Goal: Task Accomplishment & Management: Manage account settings

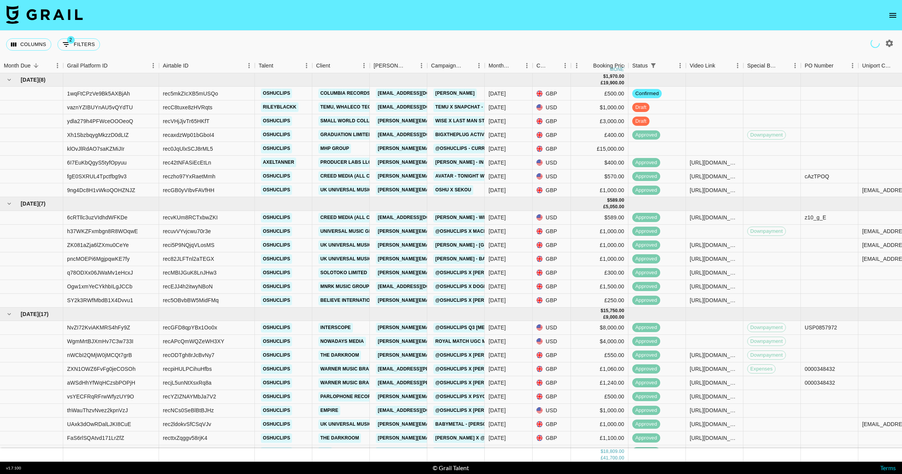
click at [893, 16] on icon "open drawer" at bounding box center [892, 15] width 9 height 9
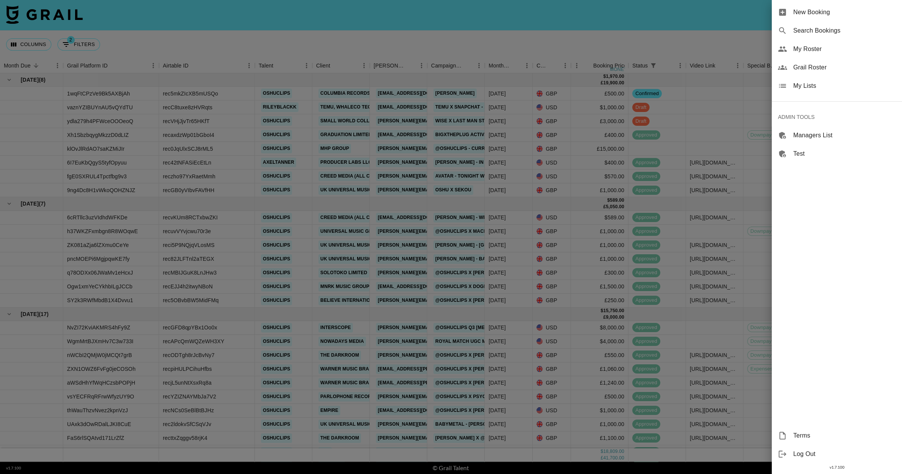
click at [804, 86] on span "My Lists" at bounding box center [844, 85] width 103 height 9
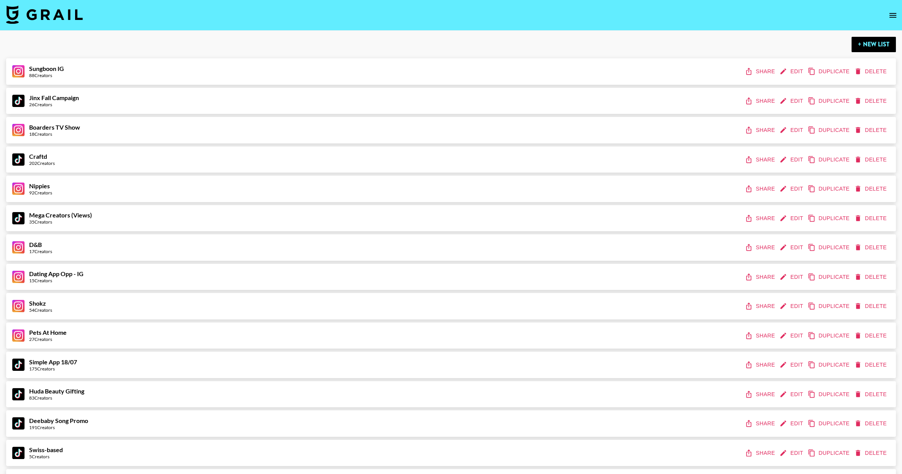
click at [788, 129] on button "Edit" at bounding box center [792, 130] width 28 height 14
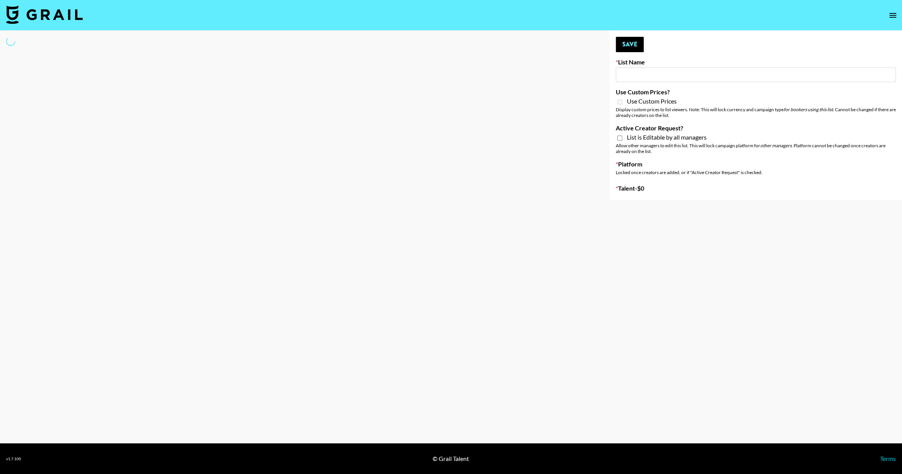
type input "Boarders TV Show"
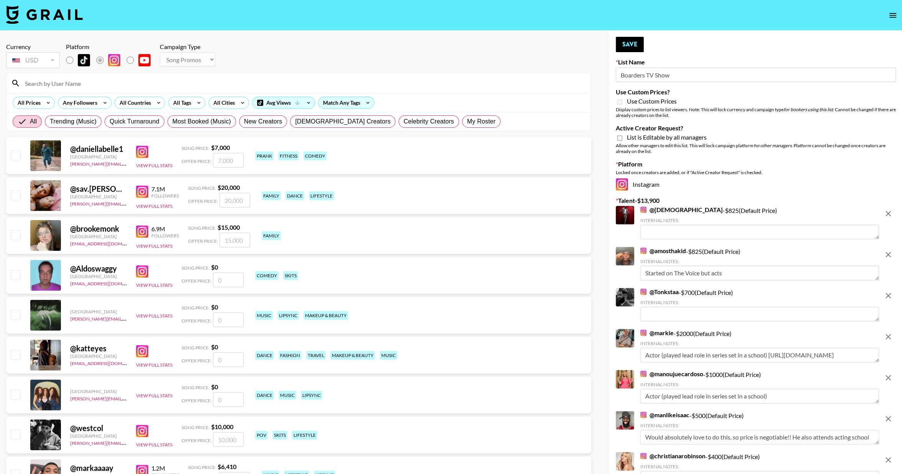
click at [889, 213] on icon "remove" at bounding box center [888, 213] width 9 height 9
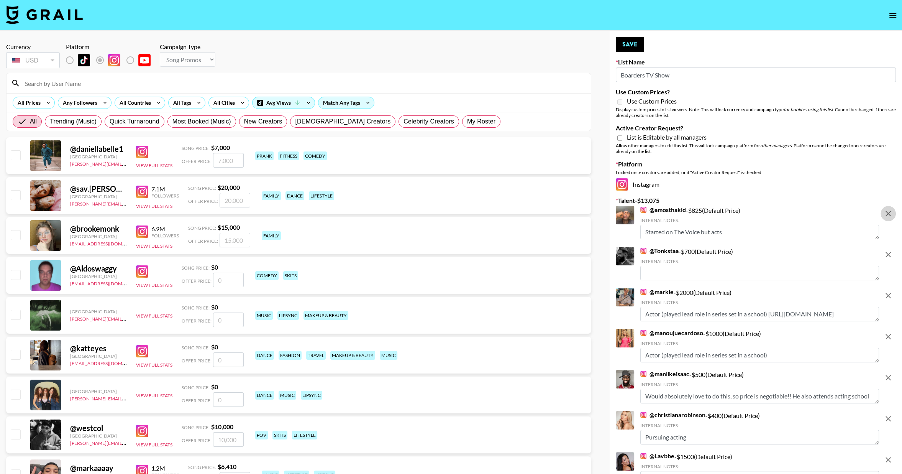
click at [889, 213] on icon "remove" at bounding box center [888, 213] width 9 height 9
click at [889, 250] on icon "remove" at bounding box center [888, 254] width 9 height 9
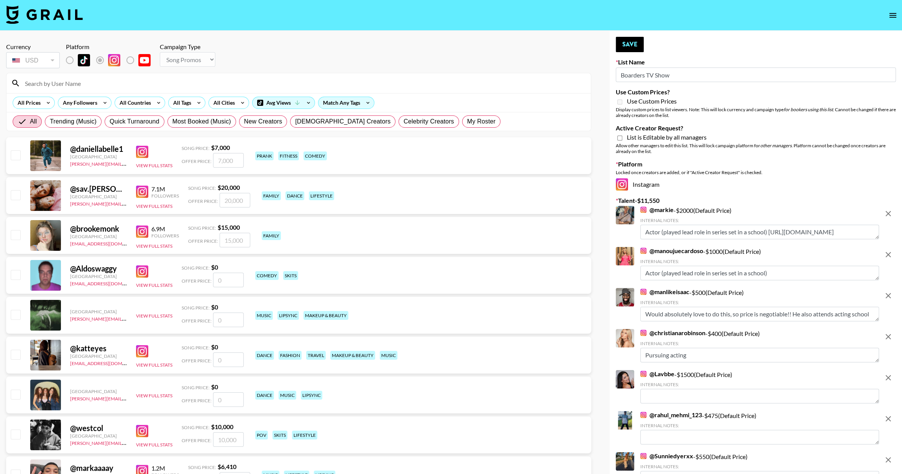
click at [889, 213] on icon "remove" at bounding box center [888, 213] width 9 height 9
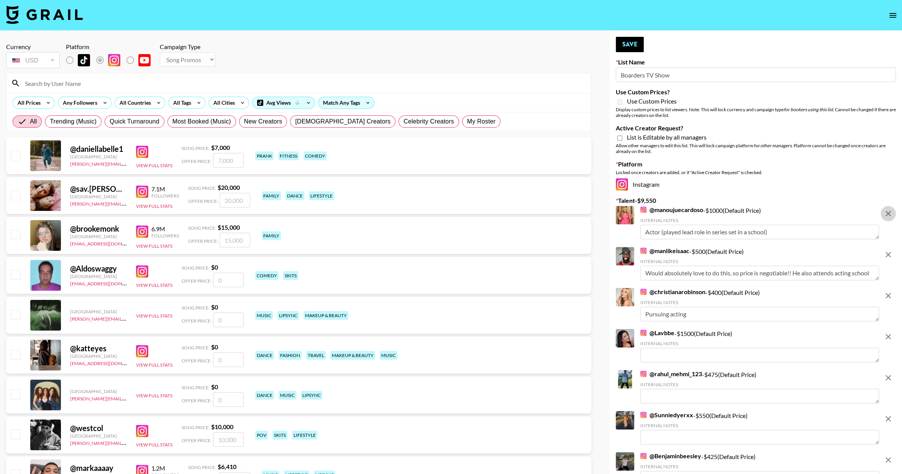
click at [889, 213] on icon "remove" at bounding box center [888, 213] width 9 height 9
click at [889, 250] on icon "remove" at bounding box center [888, 254] width 9 height 9
click at [889, 293] on icon "remove" at bounding box center [888, 295] width 5 height 5
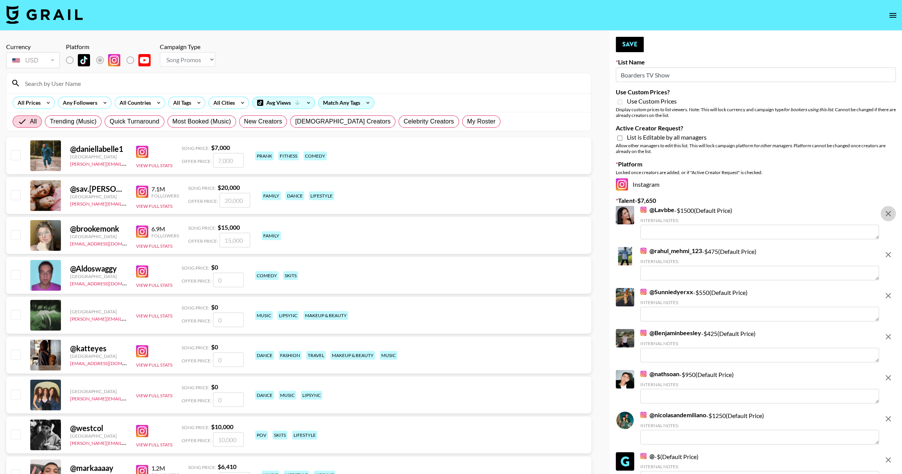
click at [889, 213] on icon "remove" at bounding box center [888, 213] width 5 height 5
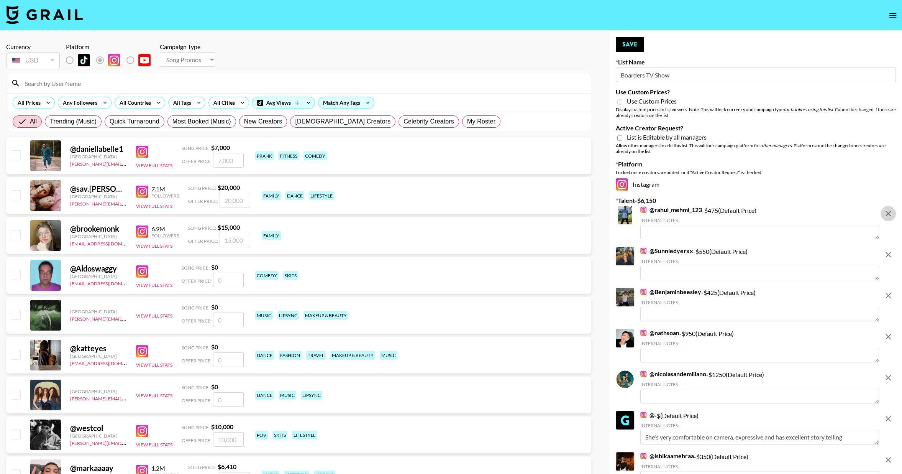
click at [889, 213] on icon "remove" at bounding box center [888, 213] width 5 height 5
click at [888, 250] on icon "remove" at bounding box center [888, 254] width 9 height 9
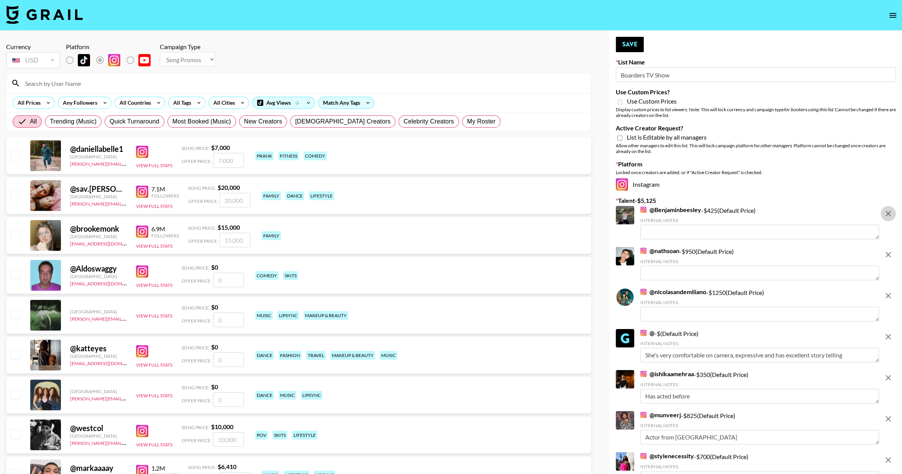
click at [888, 211] on icon "remove" at bounding box center [888, 213] width 9 height 9
click at [888, 250] on icon "remove" at bounding box center [888, 254] width 9 height 9
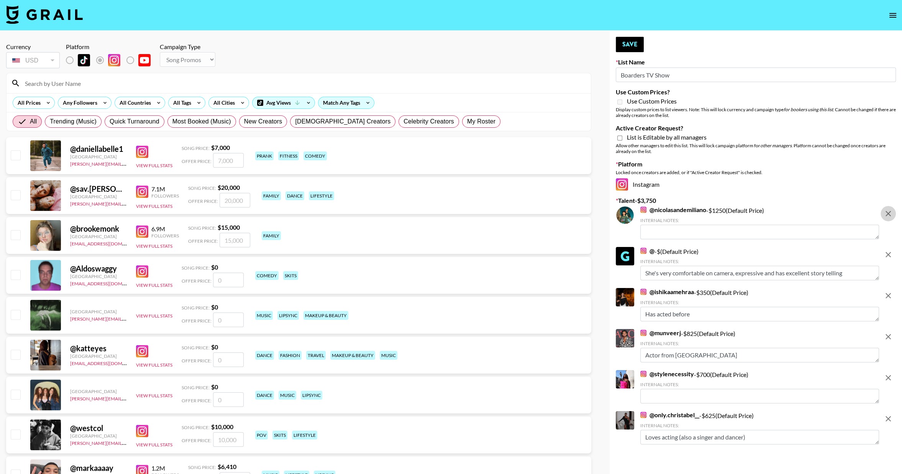
click at [888, 211] on icon "remove" at bounding box center [888, 213] width 9 height 9
click at [888, 250] on icon "remove" at bounding box center [888, 254] width 9 height 9
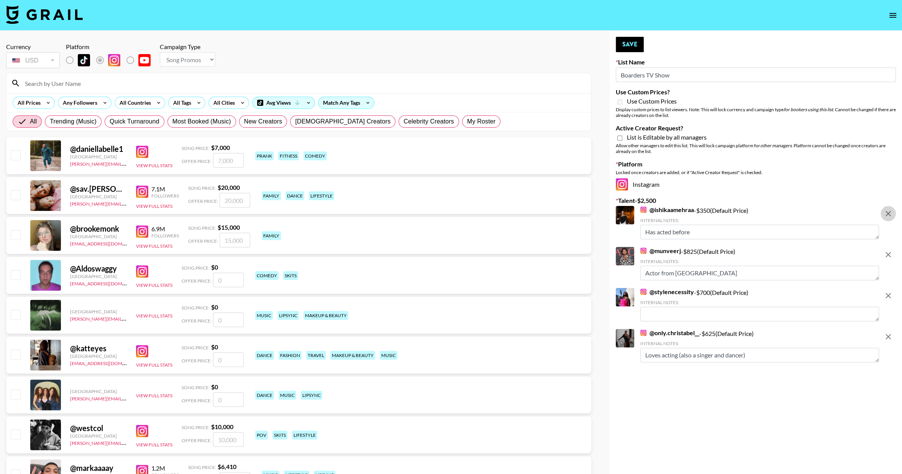
click at [888, 211] on icon "remove" at bounding box center [888, 213] width 9 height 9
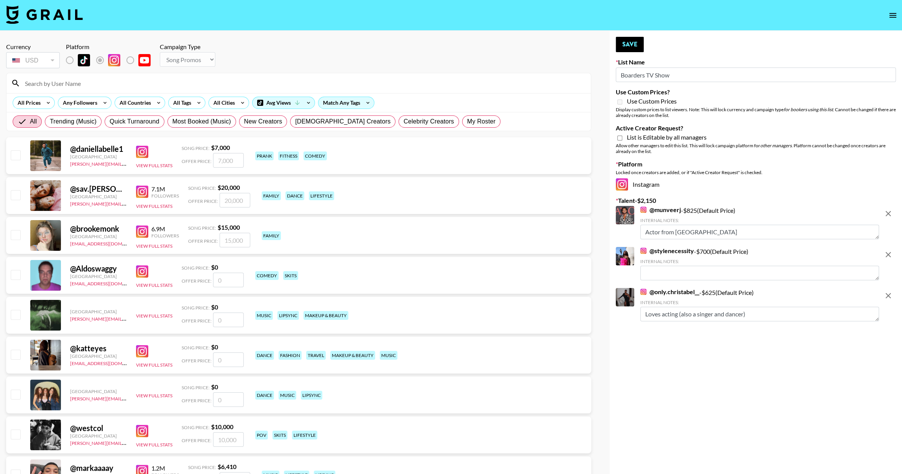
click at [888, 211] on icon "remove" at bounding box center [888, 213] width 9 height 9
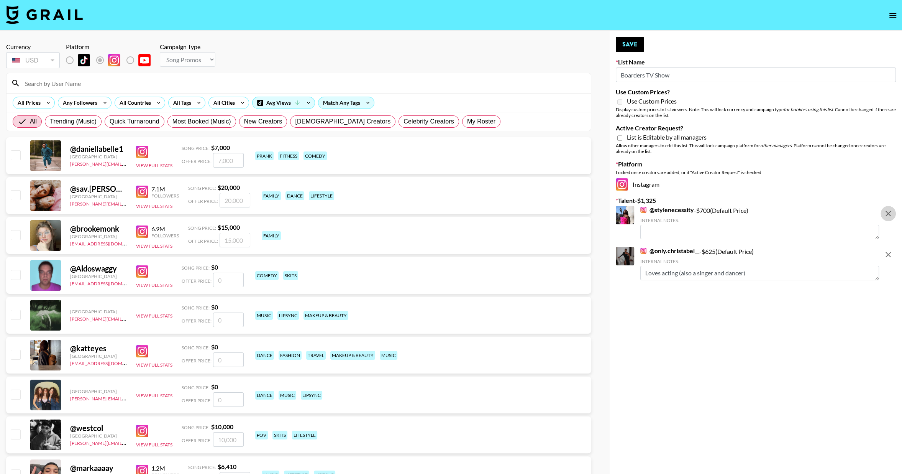
click at [888, 211] on icon "remove" at bounding box center [888, 213] width 9 height 9
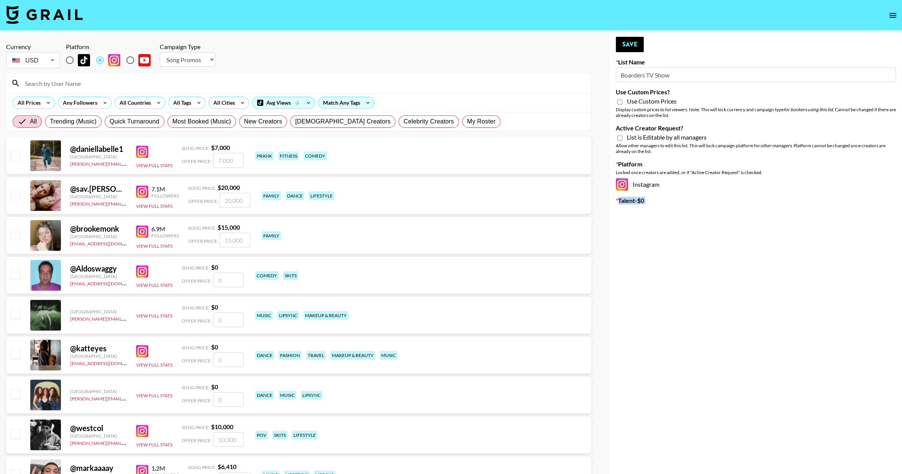
click at [189, 55] on select "Choose Type... Song Promos Brand Promos" at bounding box center [188, 59] width 56 height 15
select select "Brand"
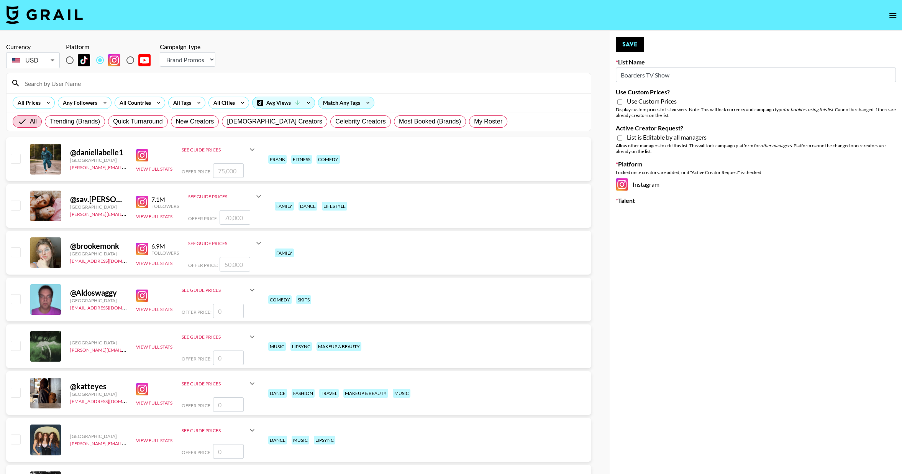
click at [641, 74] on input "Boarders TV Show" at bounding box center [756, 74] width 280 height 15
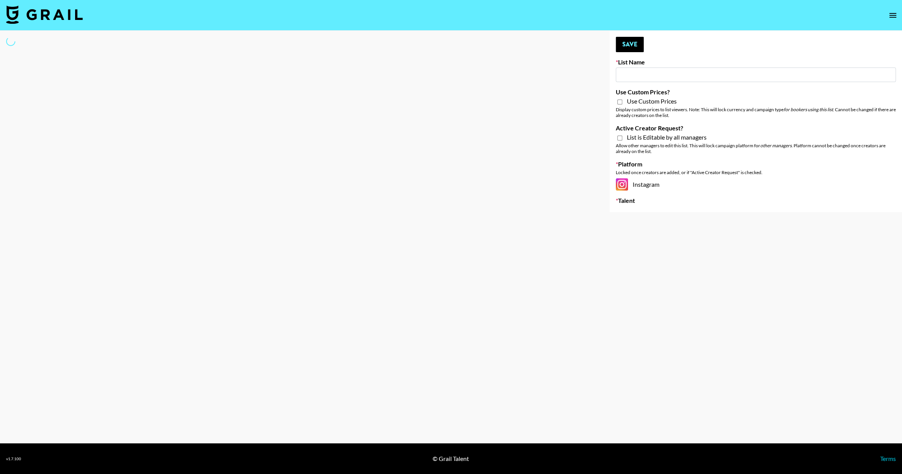
type input "B"
select select "Brand"
type input "Sp"
select select "Brand"
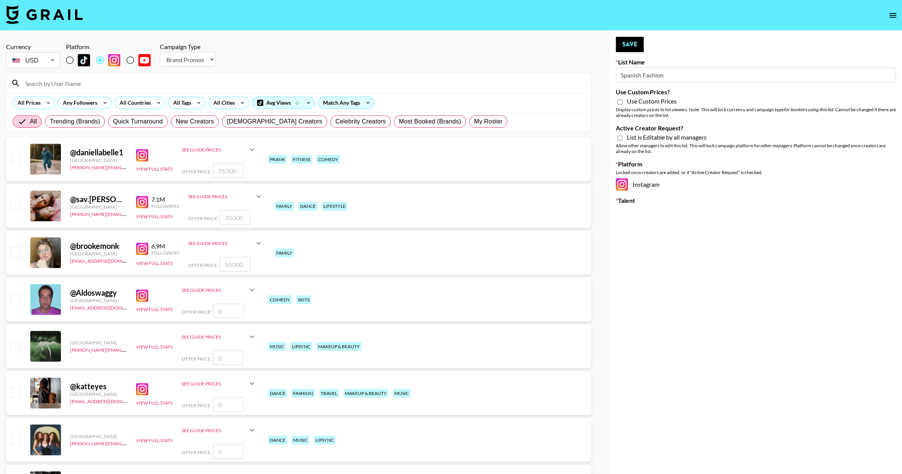
type input "Spanish Fashion"
click at [619, 101] on input "Use Custom Prices?" at bounding box center [619, 102] width 5 height 7
checkbox input "false"
click at [68, 60] on input "radio" at bounding box center [70, 60] width 16 height 16
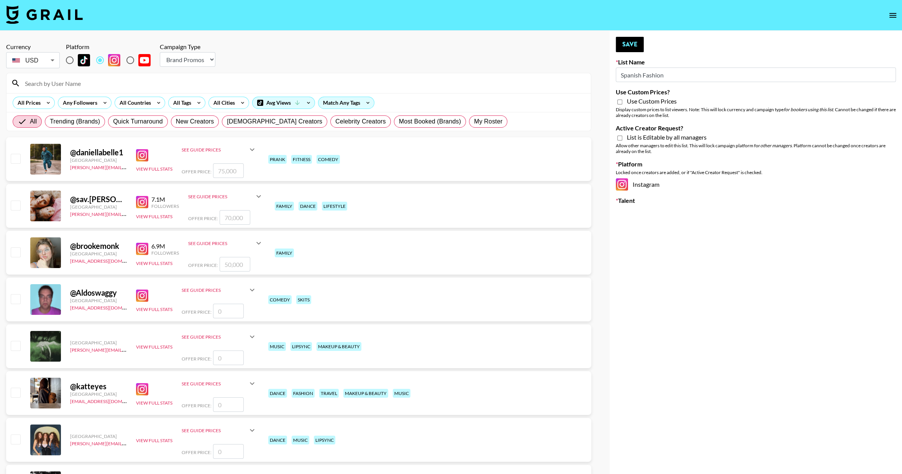
radio input "true"
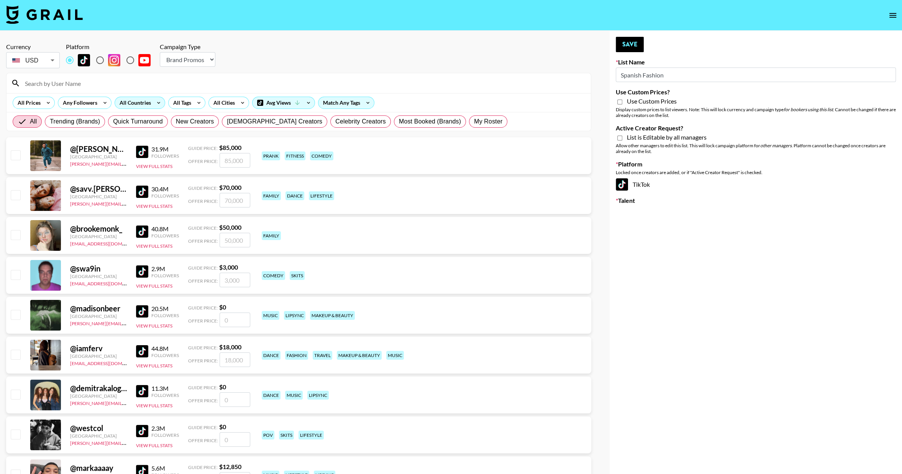
click at [136, 102] on div "All Countries" at bounding box center [134, 102] width 38 height 11
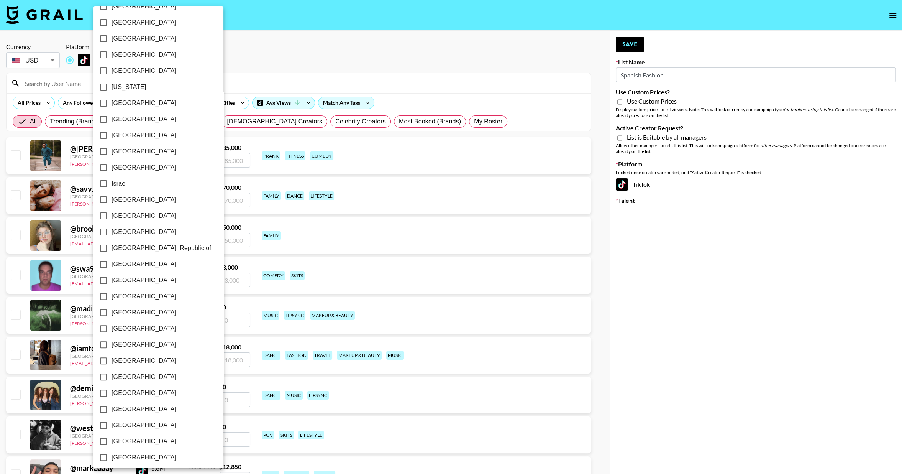
scroll to position [381, 0]
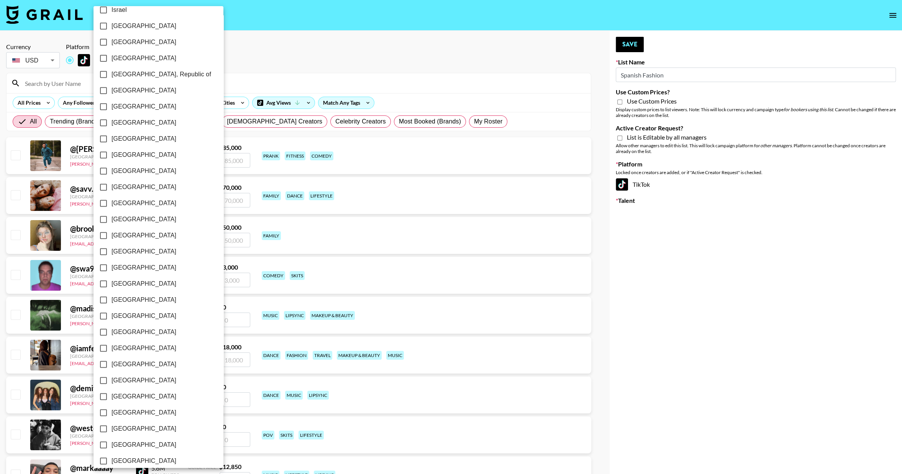
click at [120, 350] on span "[GEOGRAPHIC_DATA]" at bounding box center [144, 347] width 65 height 9
click at [112, 350] on input "[GEOGRAPHIC_DATA]" at bounding box center [103, 348] width 16 height 16
checkbox input "true"
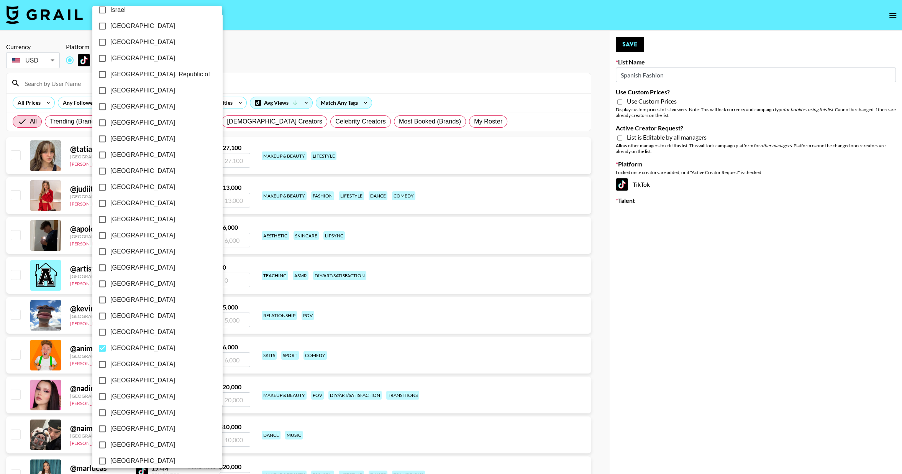
click at [300, 51] on div at bounding box center [451, 237] width 902 height 474
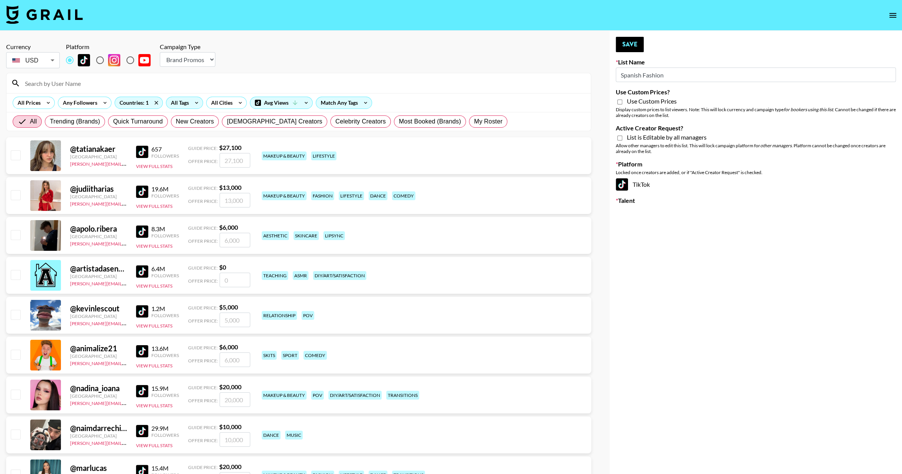
click at [180, 106] on div "All Tags" at bounding box center [178, 102] width 24 height 11
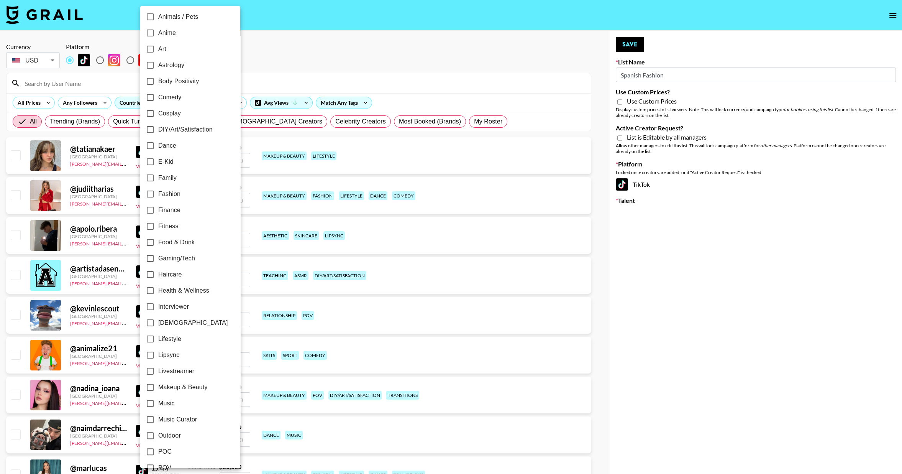
scroll to position [70, 0]
click at [168, 192] on span "Fashion" at bounding box center [169, 191] width 22 height 9
click at [158, 192] on input "Fashion" at bounding box center [150, 192] width 16 height 16
checkbox input "true"
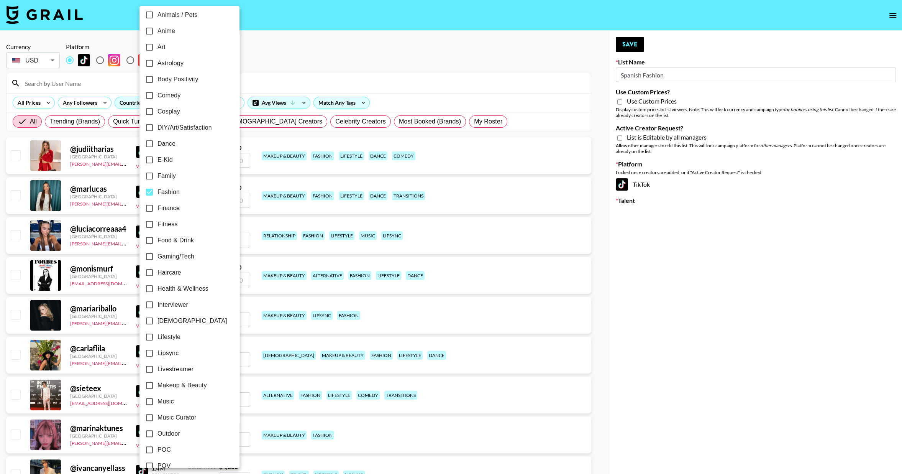
click at [353, 61] on div at bounding box center [451, 237] width 902 height 474
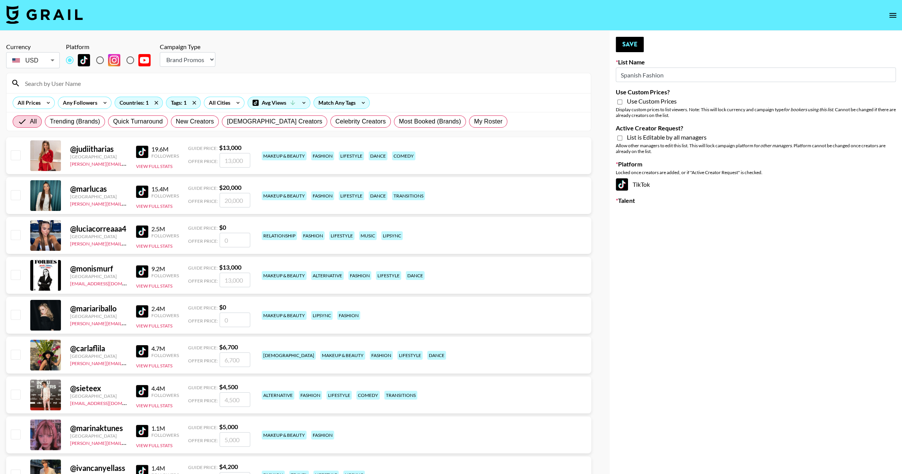
click at [13, 152] on input "checkbox" at bounding box center [15, 154] width 9 height 9
checkbox input "true"
type input "13000"
click at [16, 194] on input "checkbox" at bounding box center [15, 194] width 9 height 9
checkbox input "true"
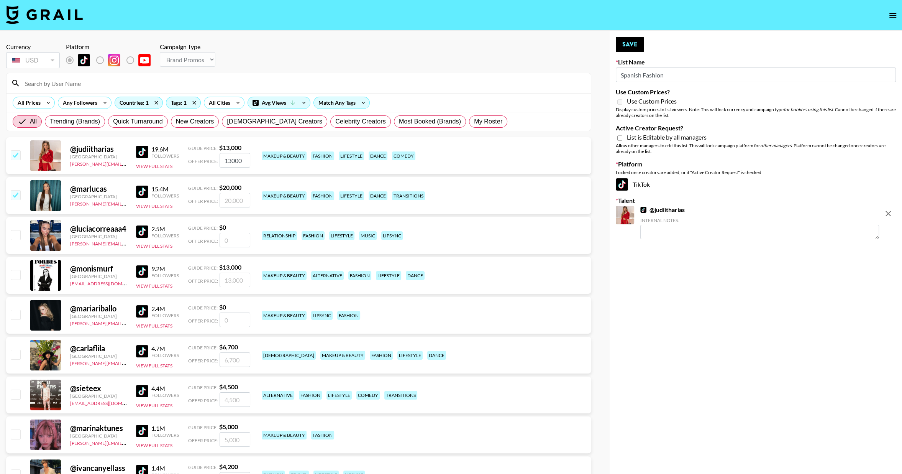
type input "20000"
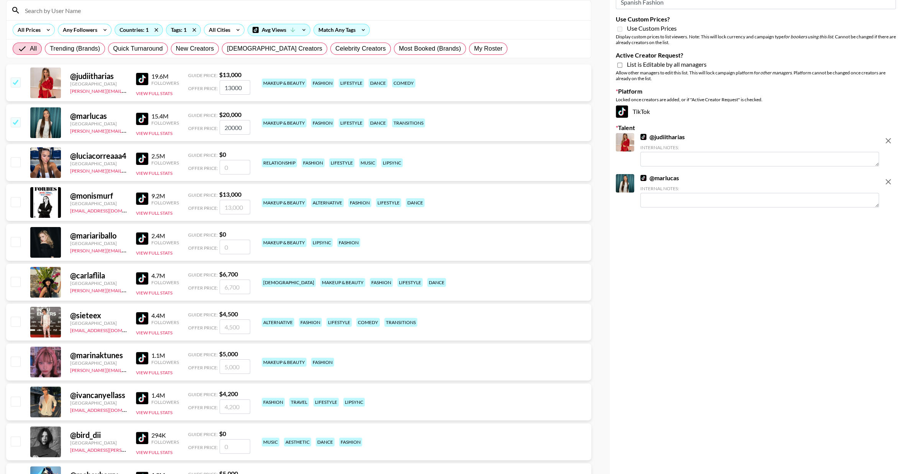
scroll to position [74, 0]
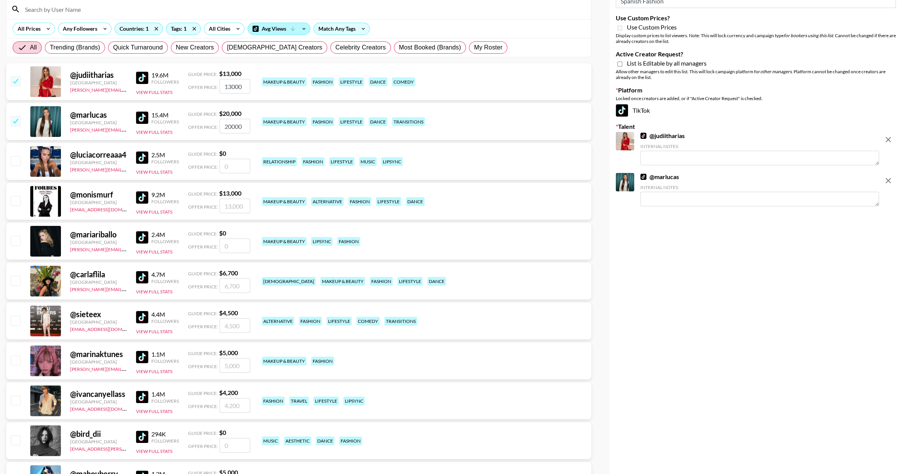
click at [281, 26] on div "Avg Views" at bounding box center [279, 28] width 62 height 11
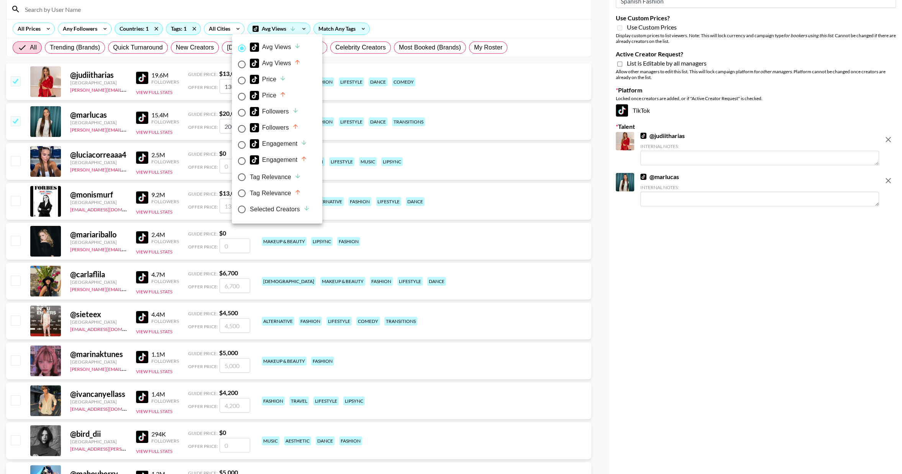
click at [266, 179] on div "Tag Relevance" at bounding box center [275, 176] width 51 height 9
click at [250, 179] on input "Tag Relevance" at bounding box center [242, 177] width 16 height 16
radio input "true"
radio input "false"
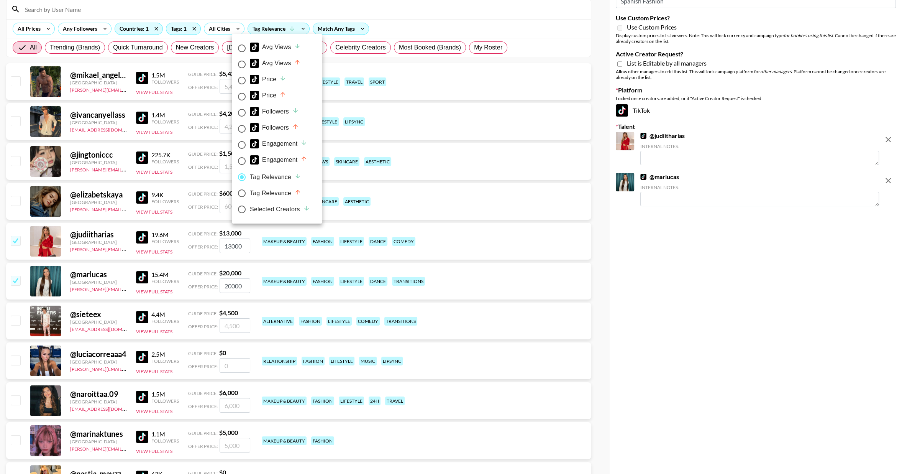
drag, startPoint x: 444, startPoint y: 20, endPoint x: 363, endPoint y: 23, distance: 80.9
click at [444, 20] on div at bounding box center [451, 237] width 902 height 474
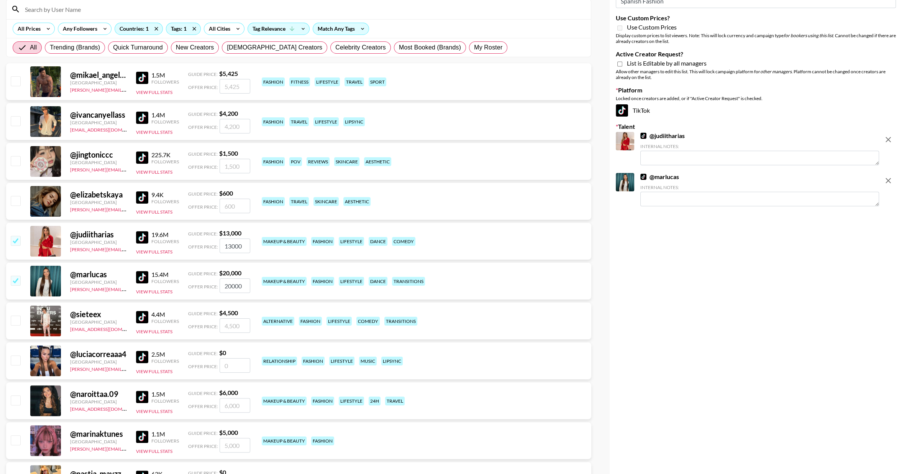
click at [15, 119] on input "checkbox" at bounding box center [15, 120] width 9 height 9
checkbox input "true"
type input "4200"
drag, startPoint x: 15, startPoint y: 159, endPoint x: 16, endPoint y: 146, distance: 13.4
click at [15, 159] on input "checkbox" at bounding box center [15, 160] width 9 height 9
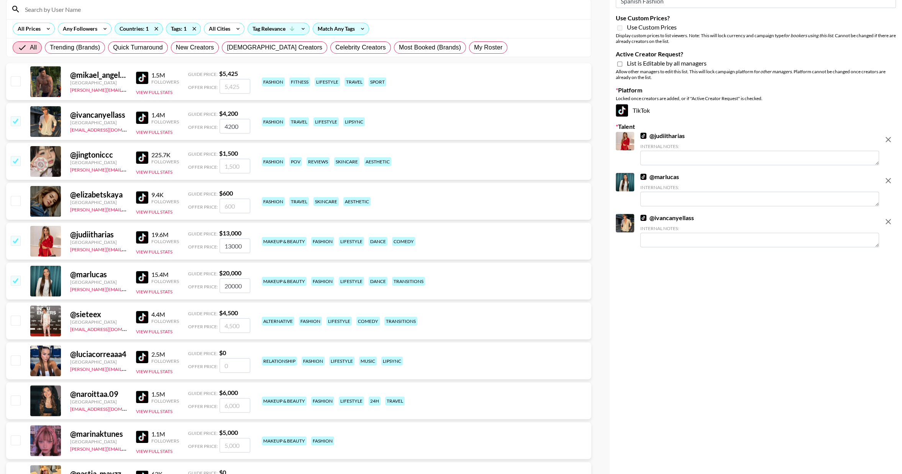
checkbox input "true"
type input "1500"
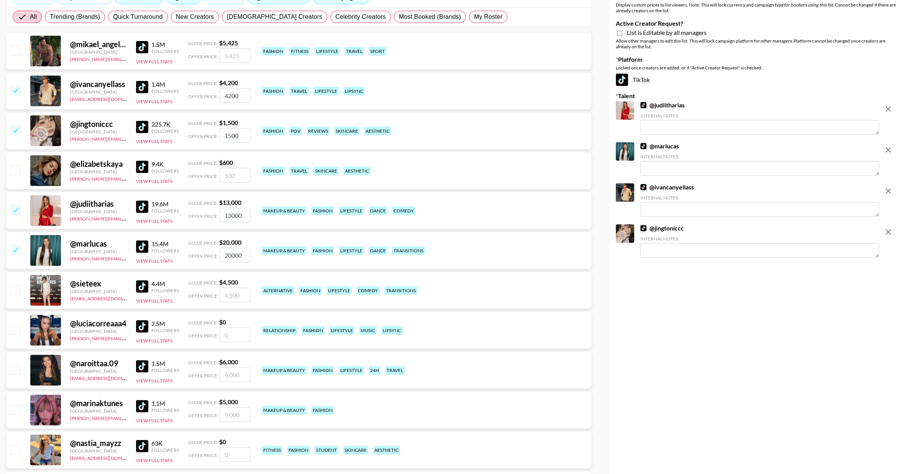
click at [15, 169] on input "checkbox" at bounding box center [15, 169] width 9 height 9
checkbox input "true"
type input "600"
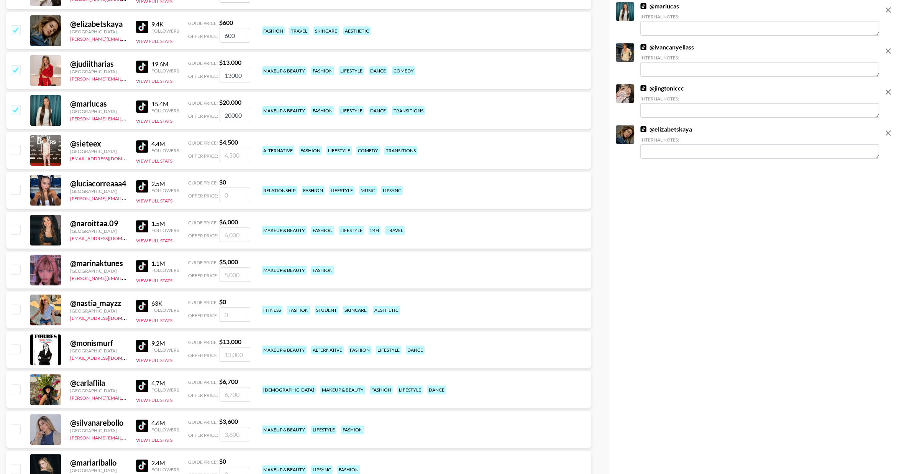
scroll to position [254, 0]
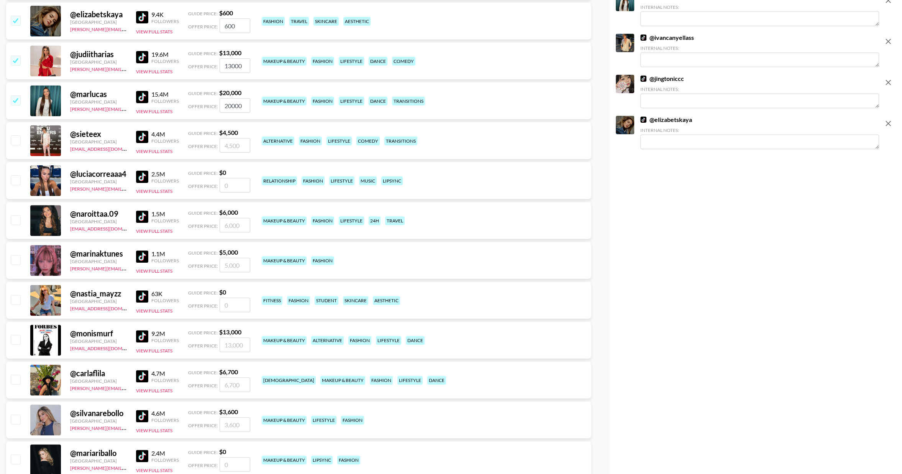
click at [16, 143] on input "checkbox" at bounding box center [15, 139] width 9 height 9
checkbox input "true"
type input "4500"
click at [18, 180] on input "checkbox" at bounding box center [15, 179] width 9 height 9
checkbox input "false"
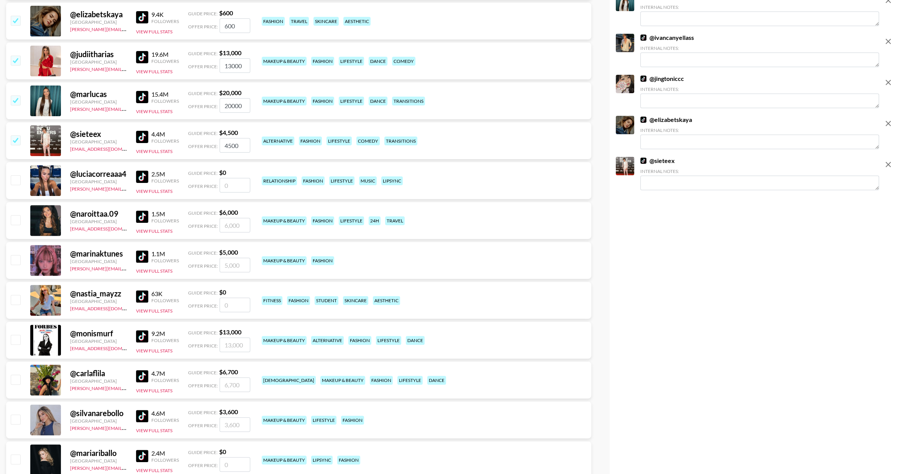
click at [14, 218] on input "checkbox" at bounding box center [15, 219] width 9 height 9
checkbox input "true"
type input "6000"
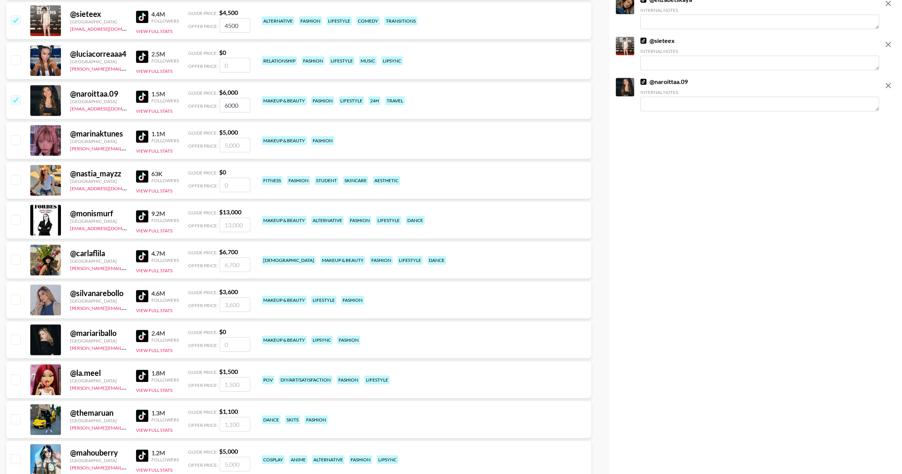
scroll to position [376, 0]
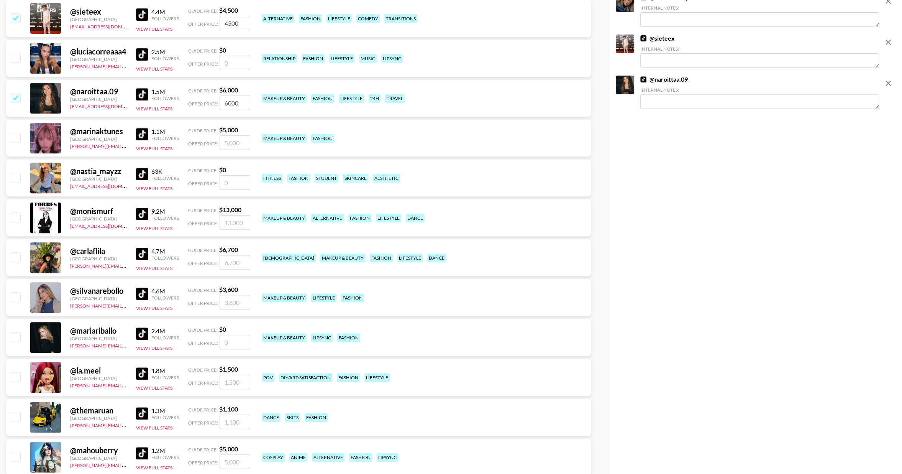
click at [18, 56] on input "checkbox" at bounding box center [15, 57] width 9 height 9
checkbox input "false"
click at [15, 175] on input "checkbox" at bounding box center [15, 176] width 9 height 9
checkbox input "false"
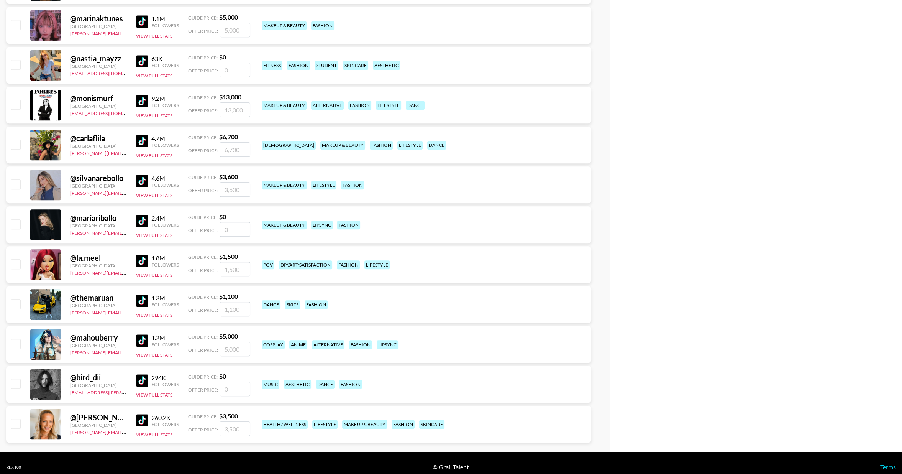
scroll to position [497, 0]
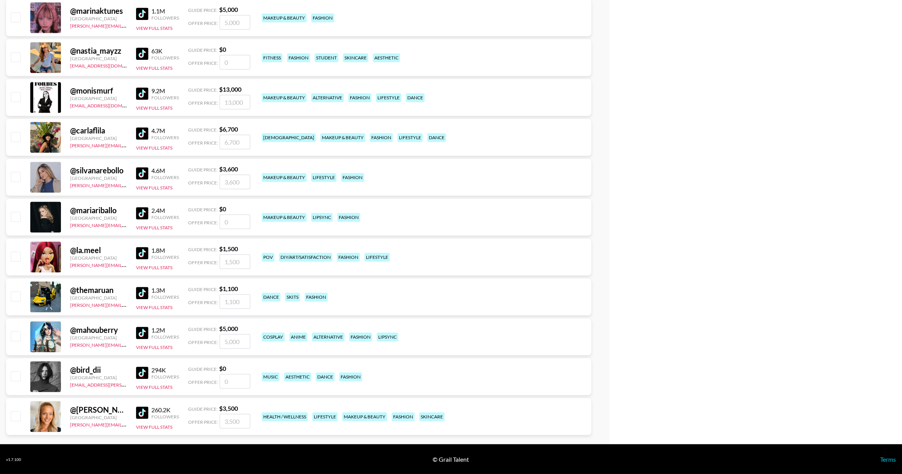
click at [15, 178] on input "checkbox" at bounding box center [15, 176] width 9 height 9
checkbox input "true"
type input "3600"
click at [16, 57] on input "checkbox" at bounding box center [15, 56] width 9 height 9
checkbox input "false"
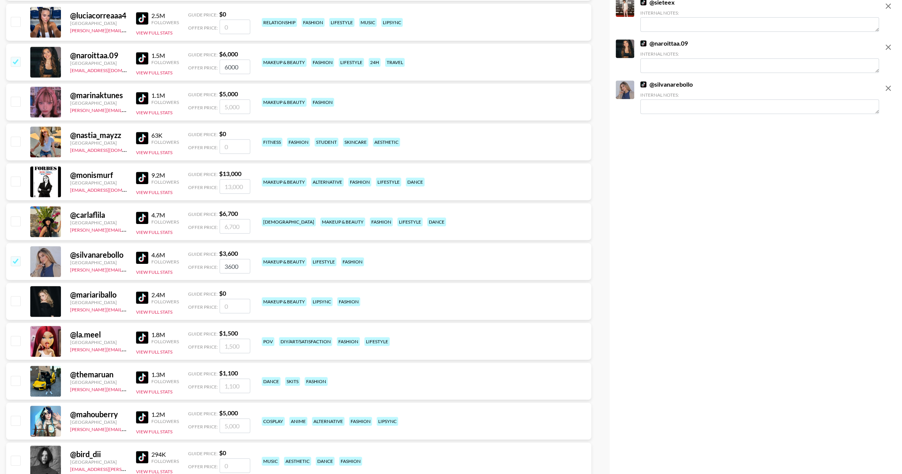
scroll to position [411, 0]
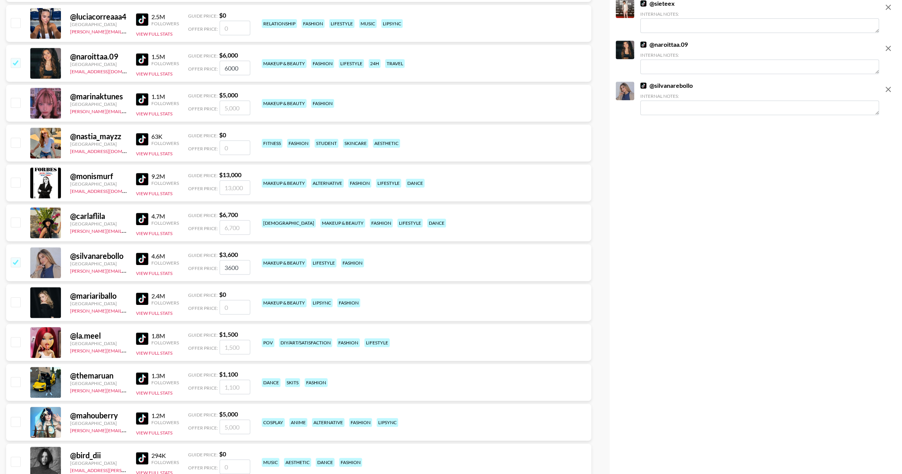
click at [13, 99] on input "checkbox" at bounding box center [15, 102] width 9 height 9
checkbox input "true"
type input "5000"
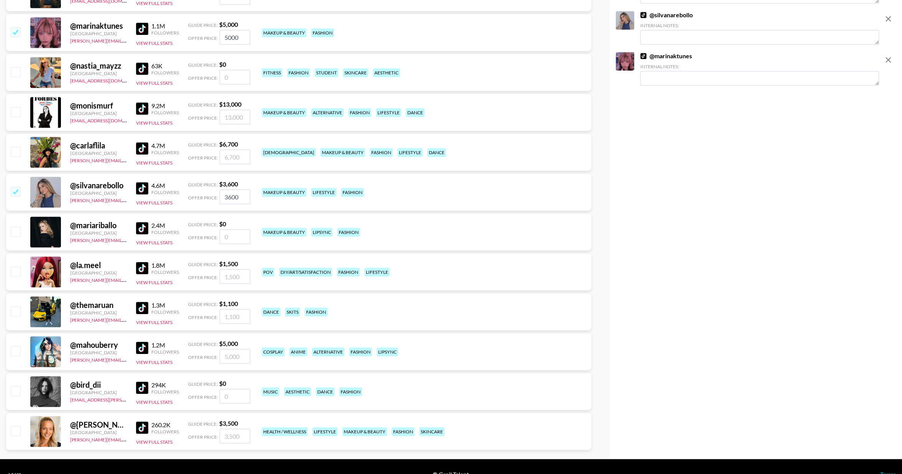
scroll to position [497, 0]
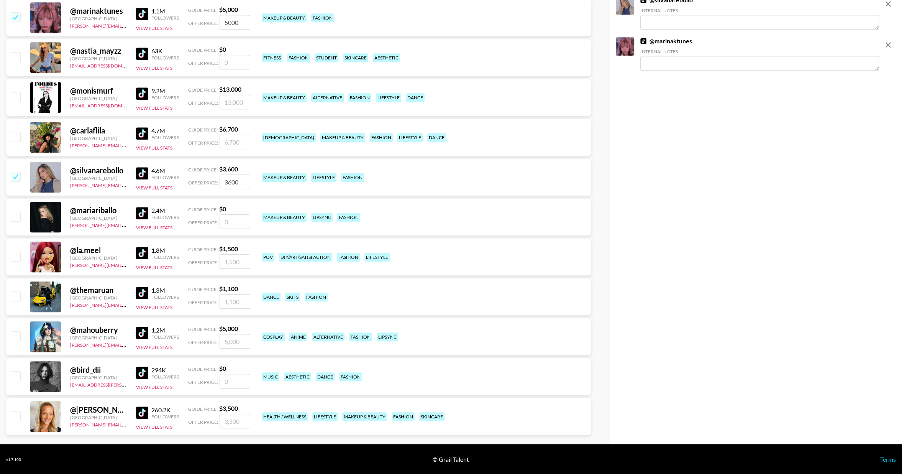
click at [18, 218] on input "checkbox" at bounding box center [15, 216] width 9 height 9
checkbox input "false"
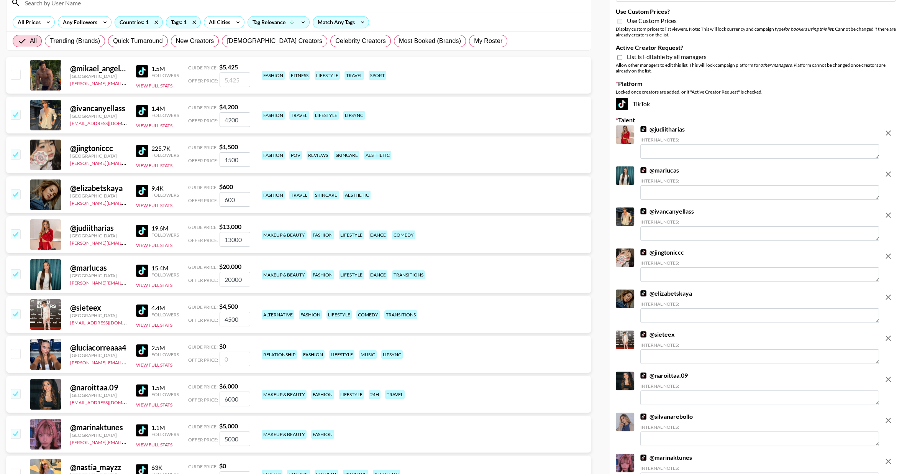
scroll to position [0, 0]
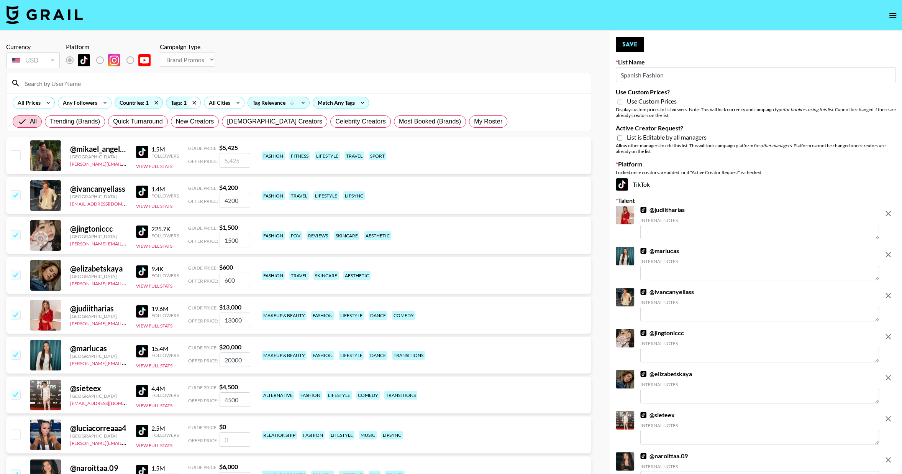
click at [195, 103] on icon at bounding box center [194, 102] width 12 height 11
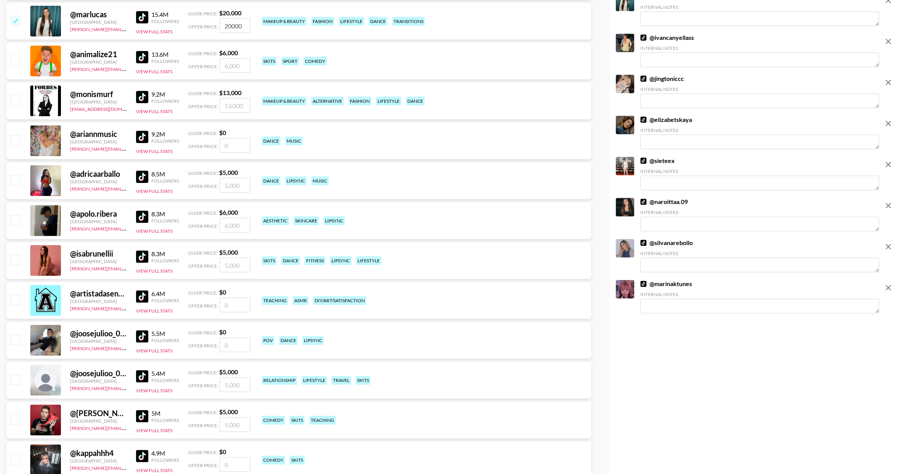
scroll to position [255, 0]
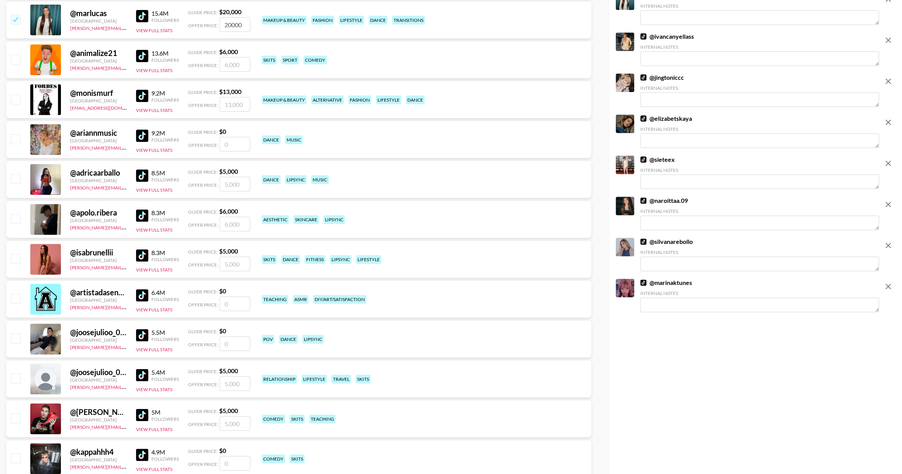
click at [15, 180] on input "checkbox" at bounding box center [15, 178] width 9 height 9
checkbox input "true"
type input "5000"
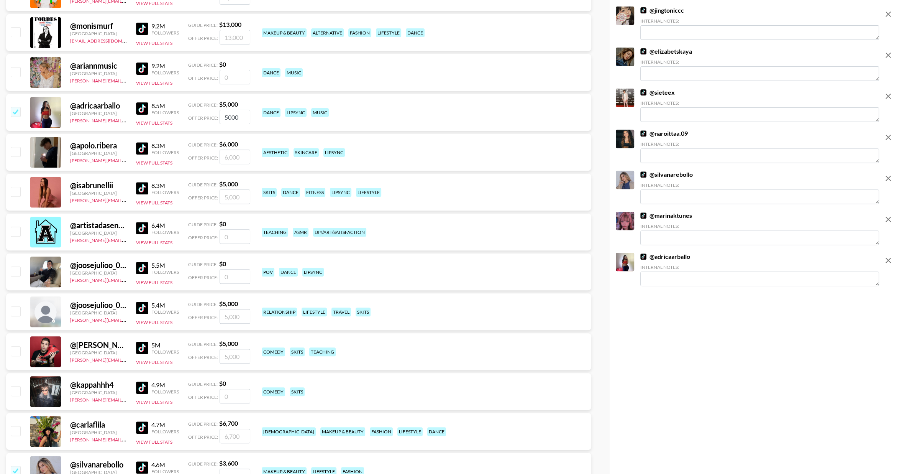
scroll to position [327, 0]
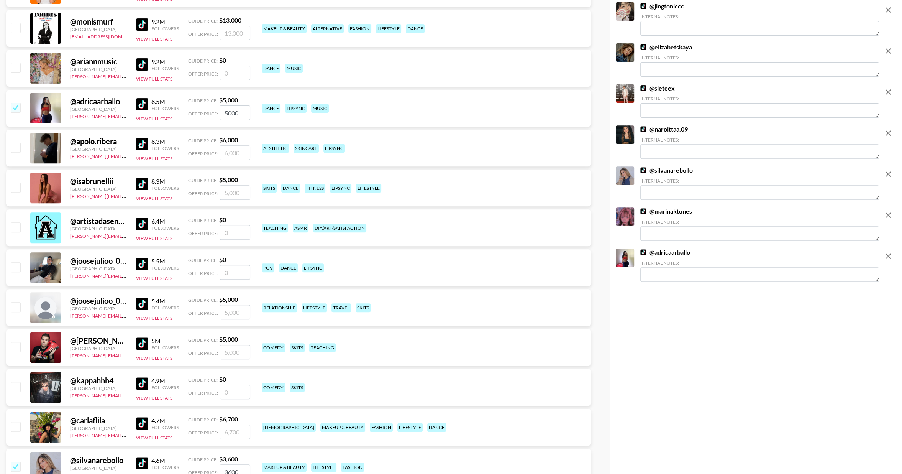
click at [17, 184] on input "checkbox" at bounding box center [15, 186] width 9 height 9
checkbox input "true"
type input "5000"
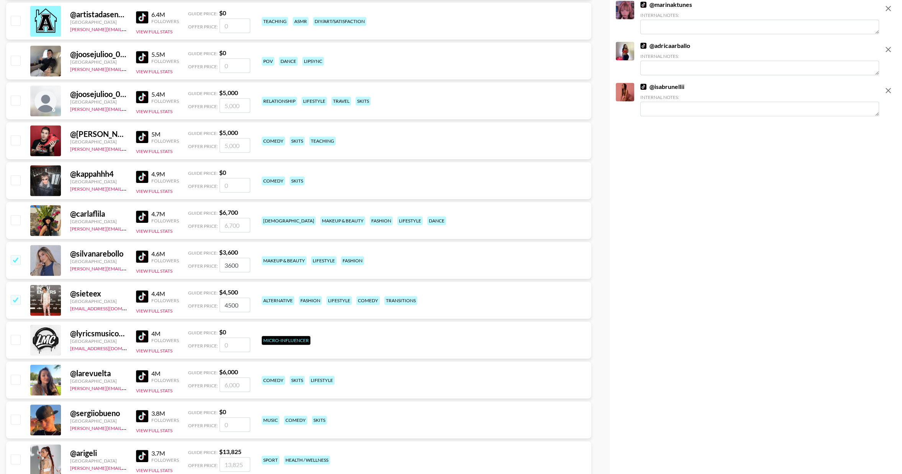
scroll to position [535, 0]
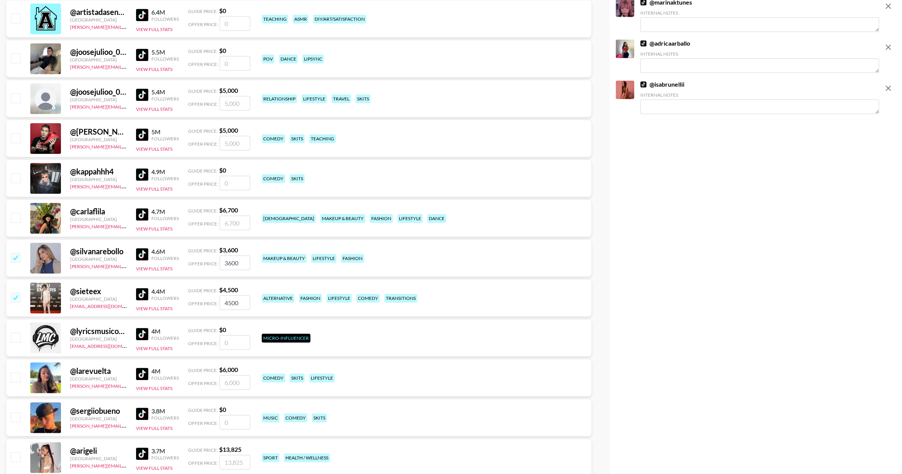
click at [16, 221] on input "checkbox" at bounding box center [15, 217] width 9 height 9
checkbox input "true"
type input "6700"
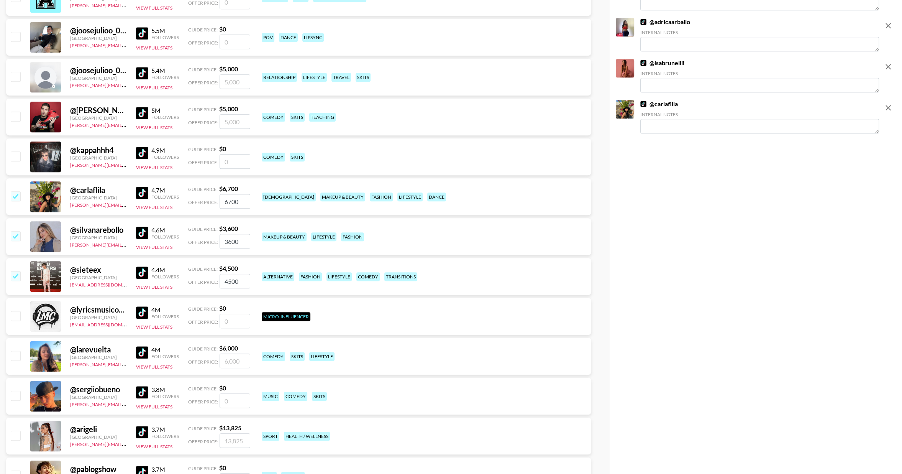
scroll to position [0, 0]
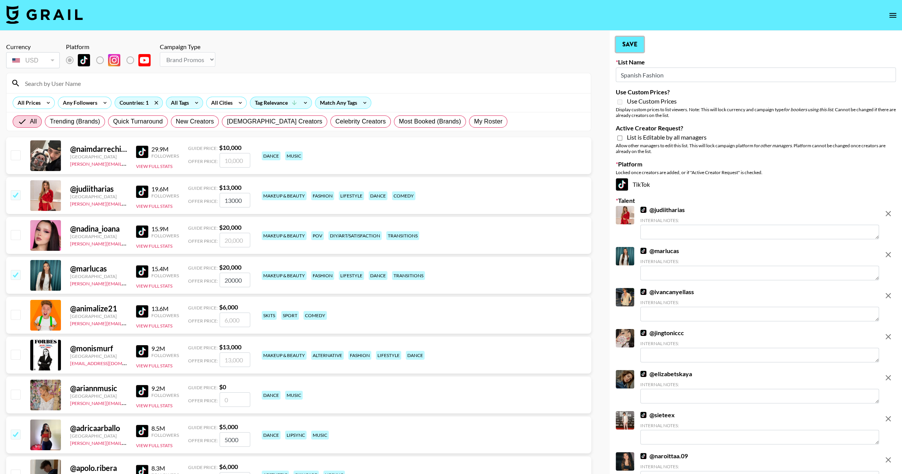
click at [635, 44] on button "Save" at bounding box center [630, 44] width 28 height 15
type input "Boarders TV Show"
radio input "false"
radio input "true"
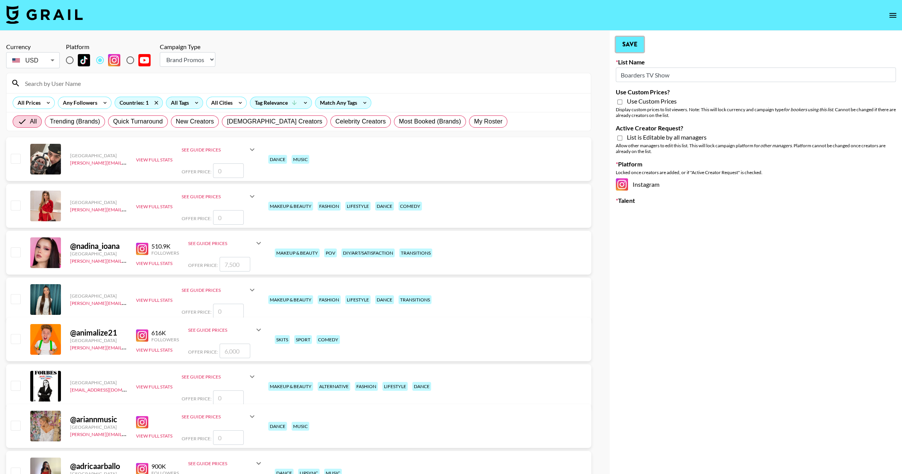
type input "Spanish Fashion"
radio input "true"
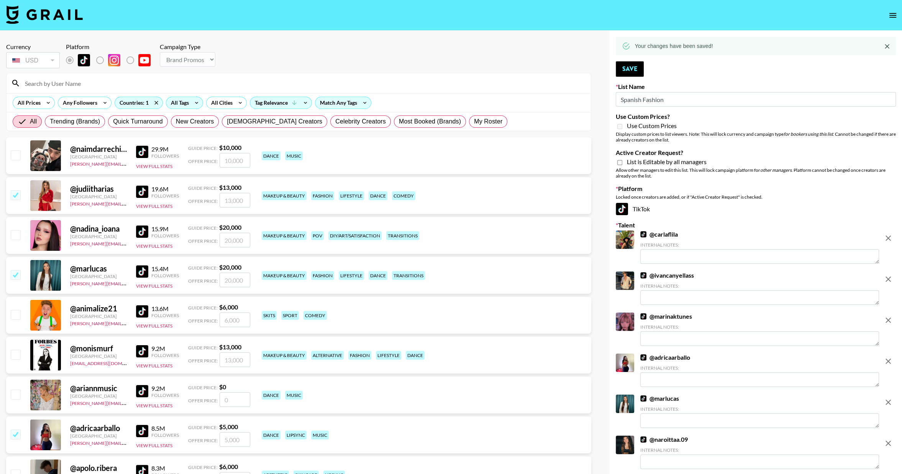
click at [894, 16] on icon "open drawer" at bounding box center [892, 15] width 9 height 9
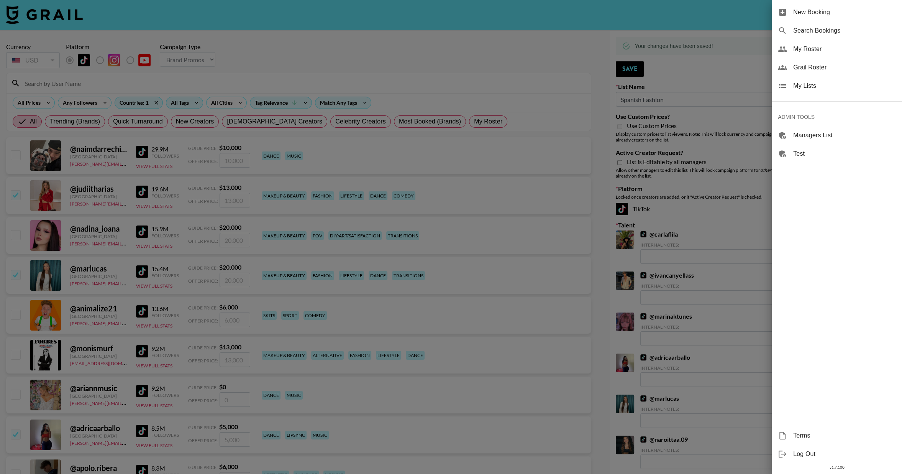
click at [809, 83] on span "My Lists" at bounding box center [844, 85] width 103 height 9
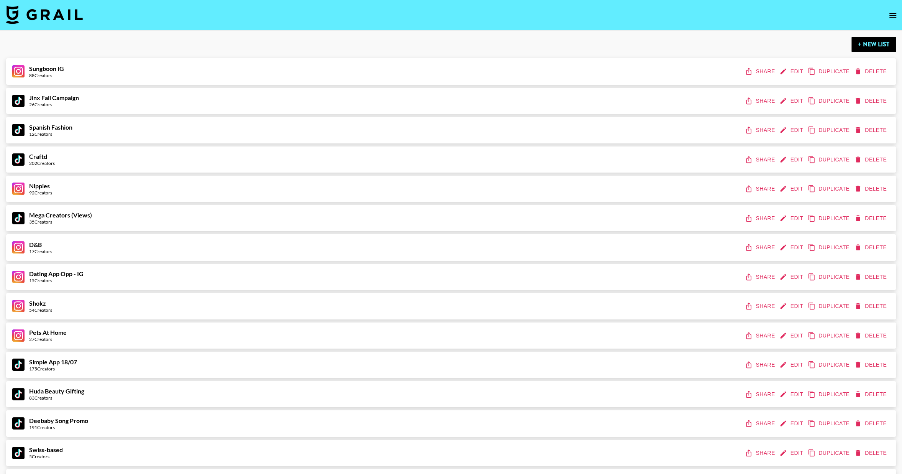
click at [758, 134] on button "Share" at bounding box center [761, 130] width 34 height 14
